Goal: Transaction & Acquisition: Register for event/course

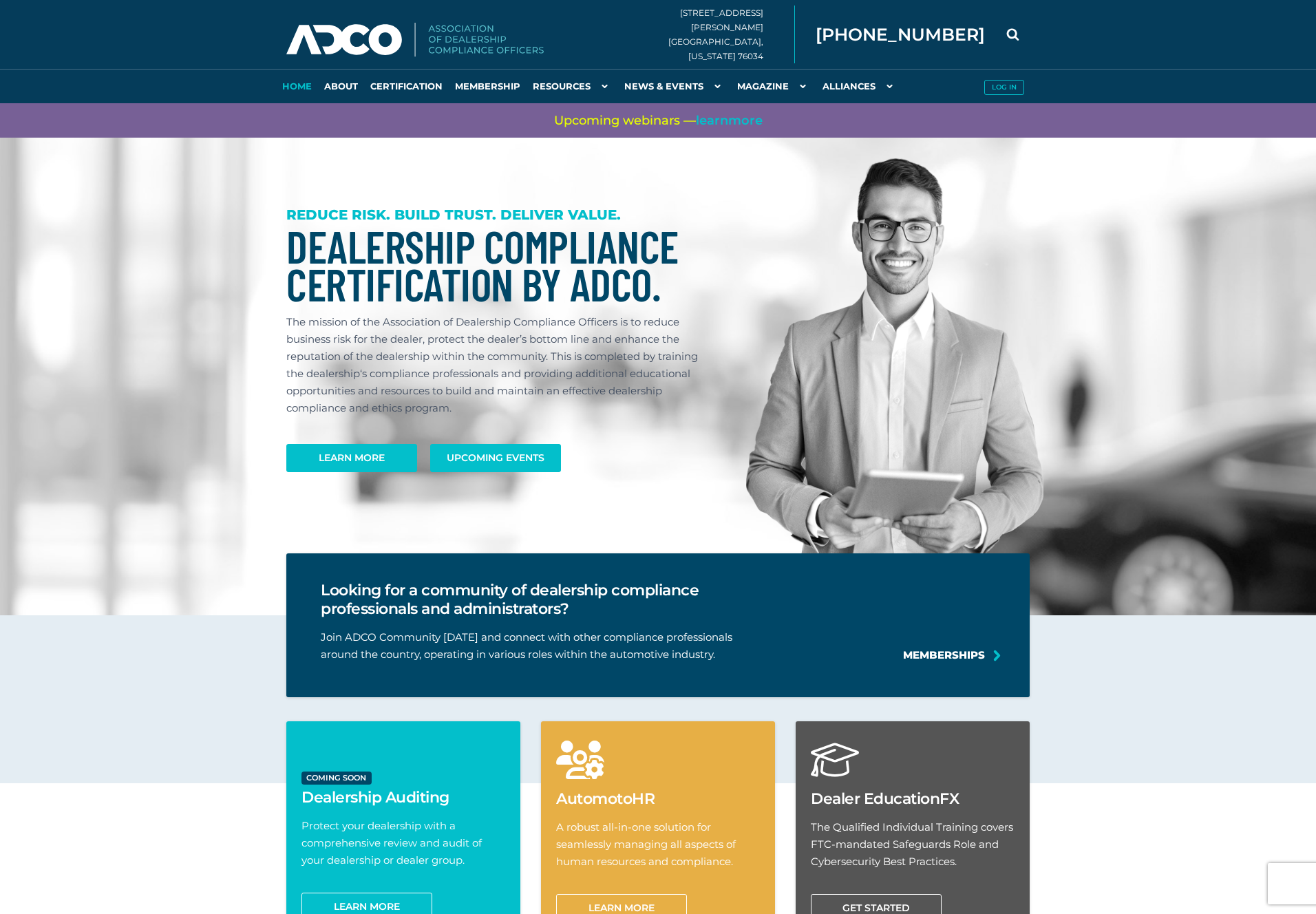
click at [728, 120] on span "learn" at bounding box center [712, 121] width 32 height 15
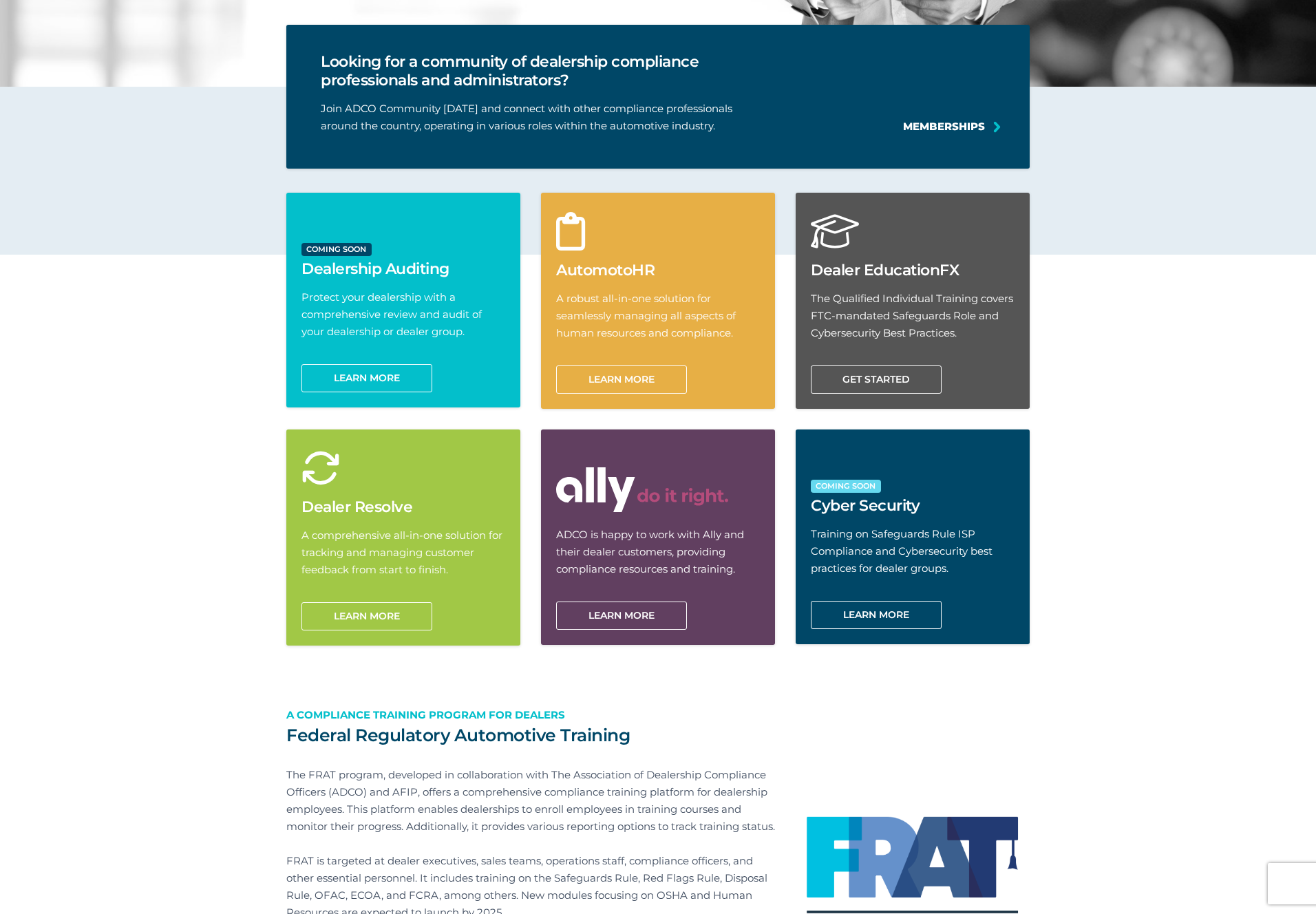
scroll to position [460, 0]
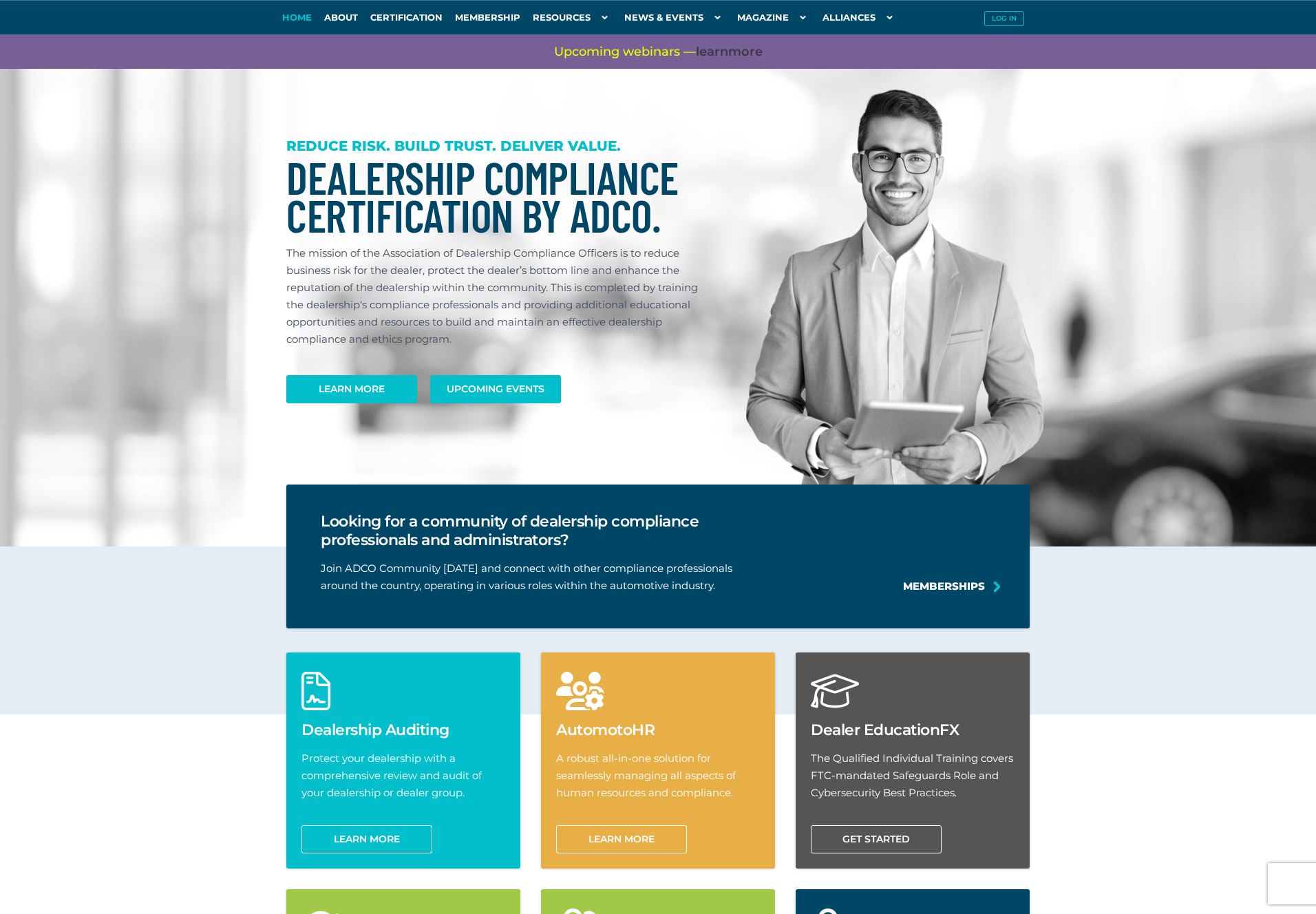
scroll to position [460, 0]
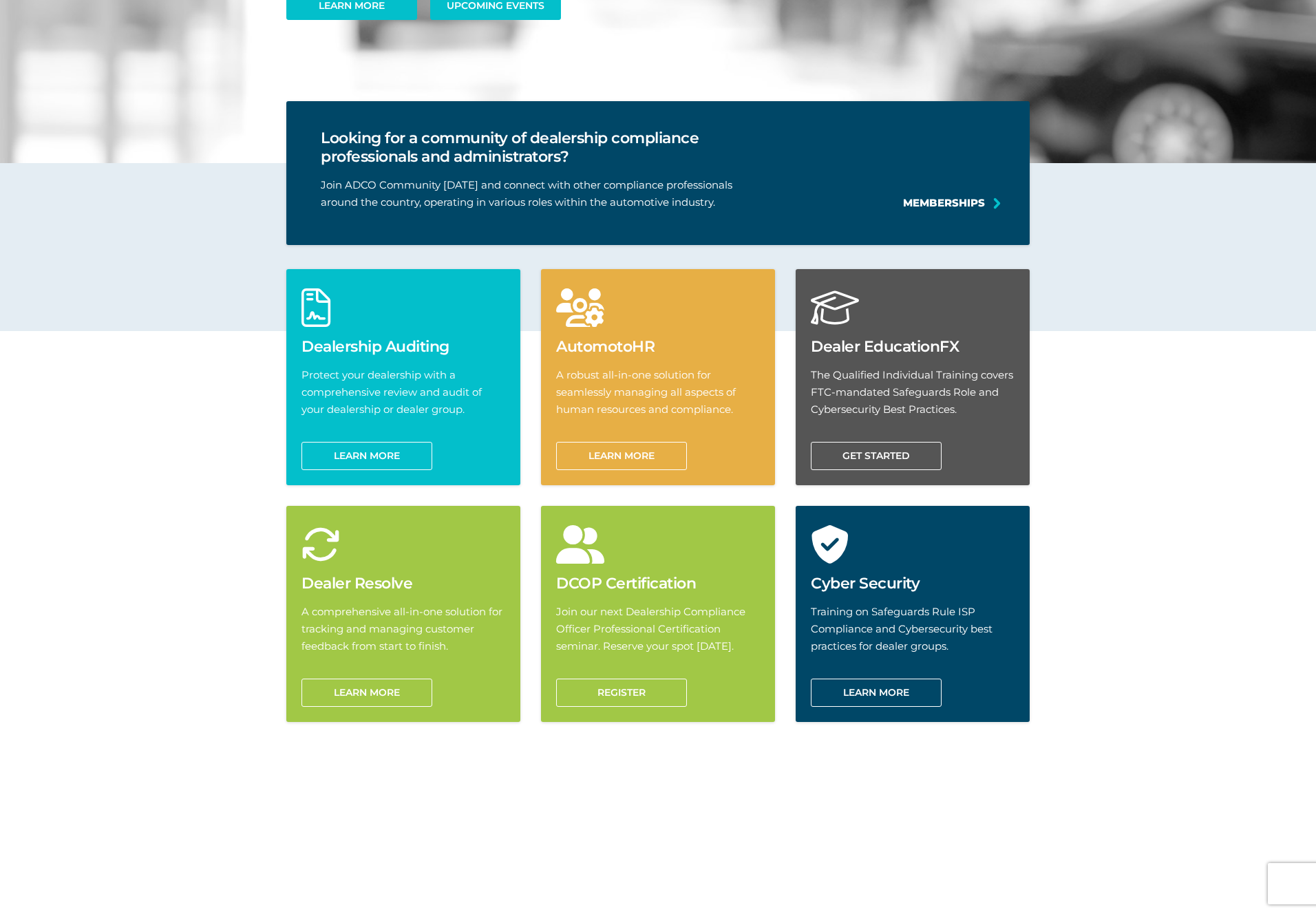
scroll to position [460, 0]
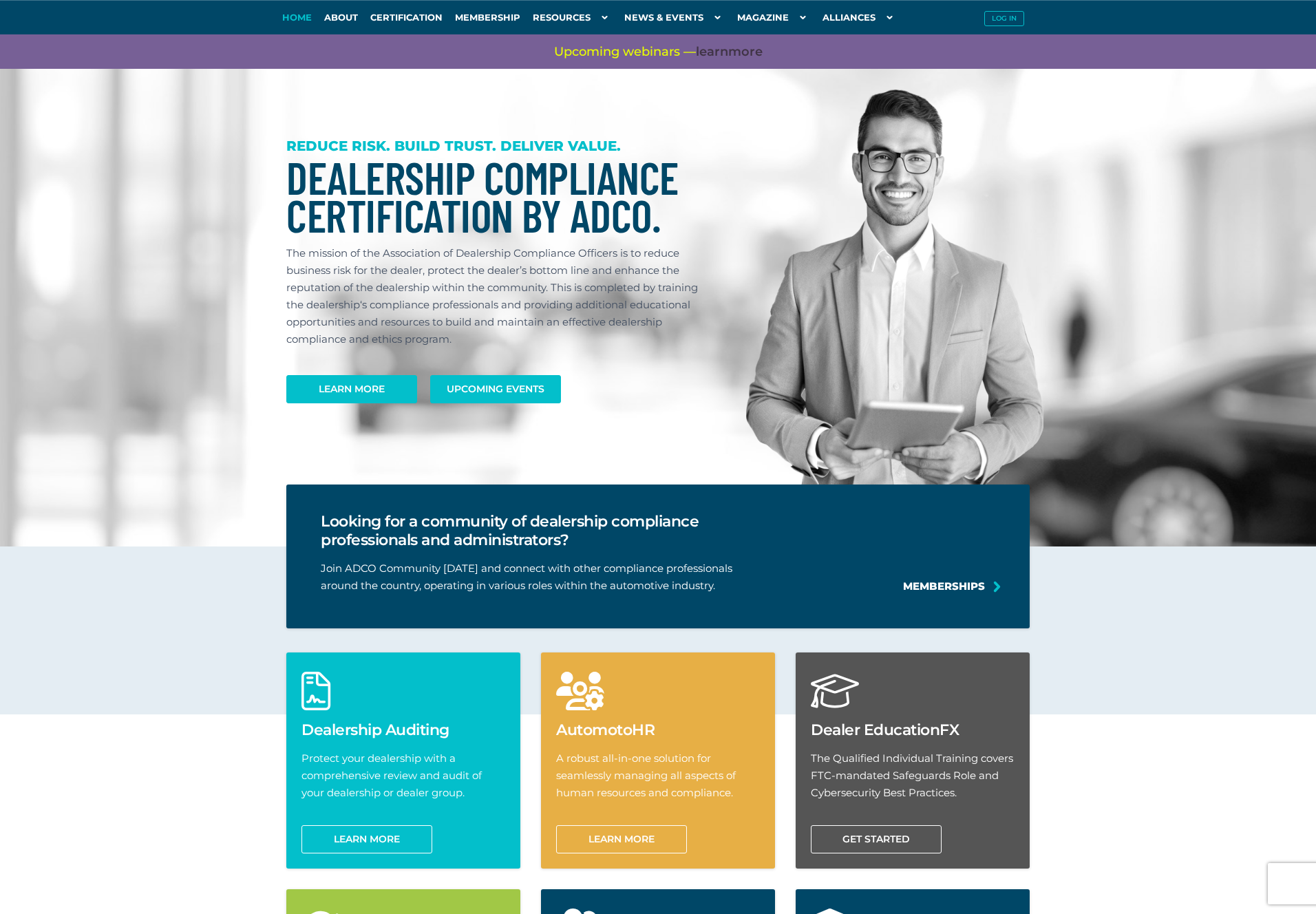
scroll to position [460, 0]
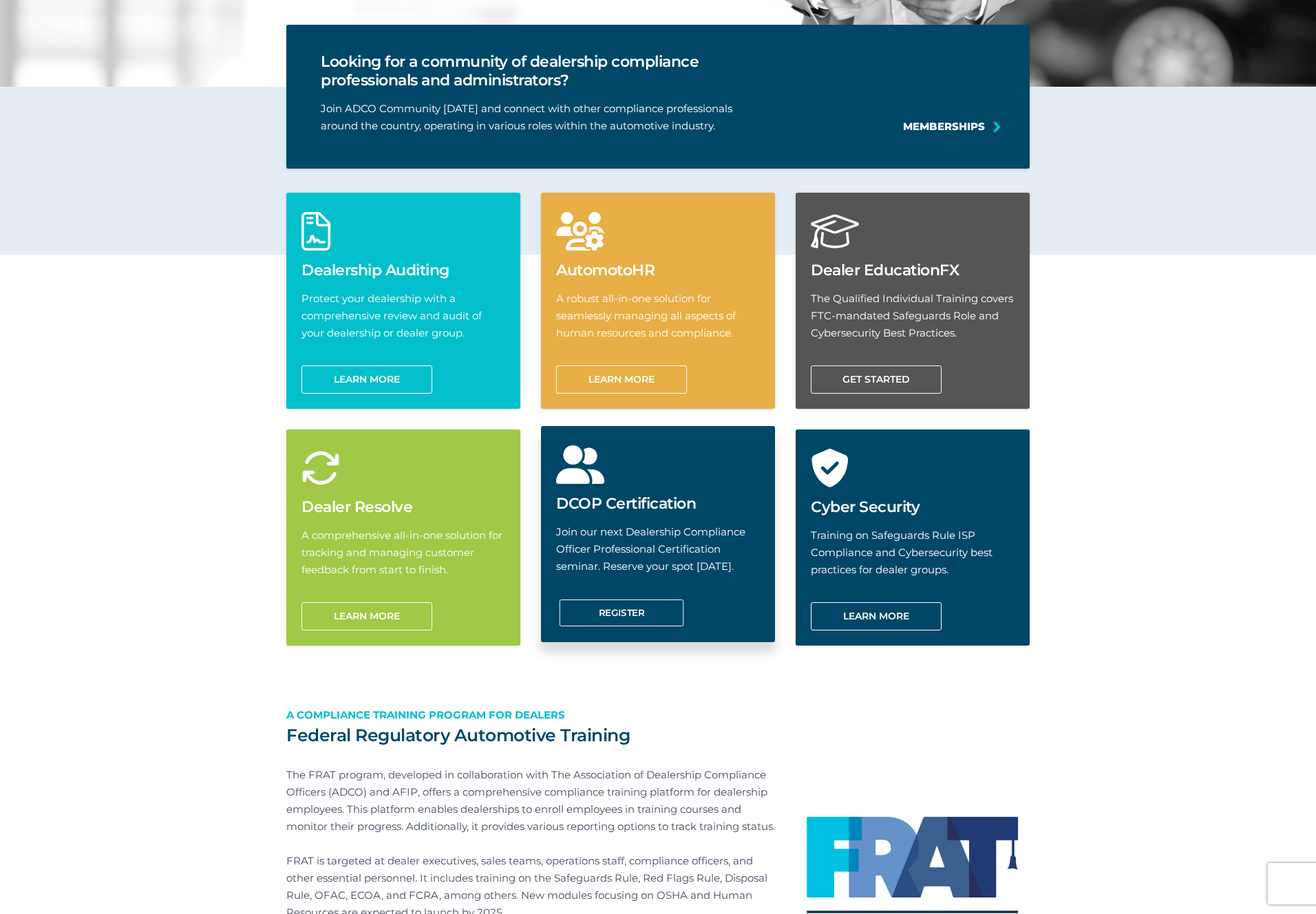
click at [624, 612] on link "Register" at bounding box center [623, 613] width 125 height 27
